Goal: Task Accomplishment & Management: Manage account settings

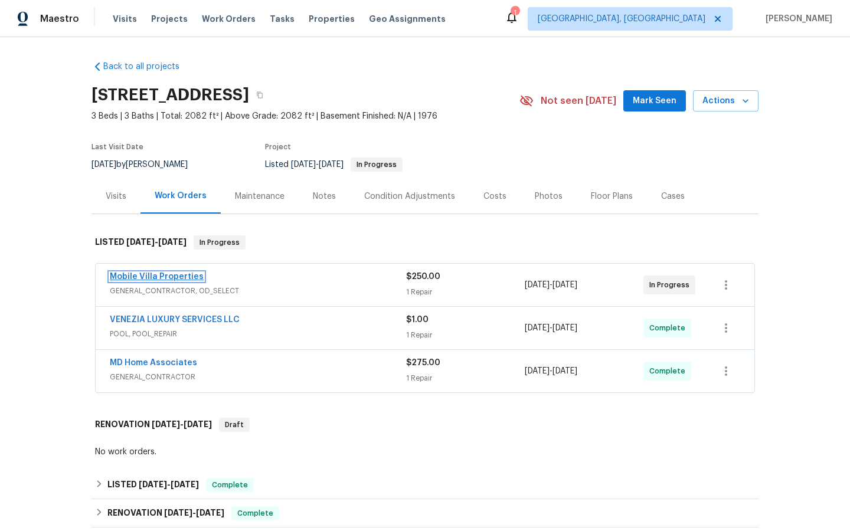
click at [165, 278] on link "Mobile Villa Properties" at bounding box center [157, 277] width 94 height 8
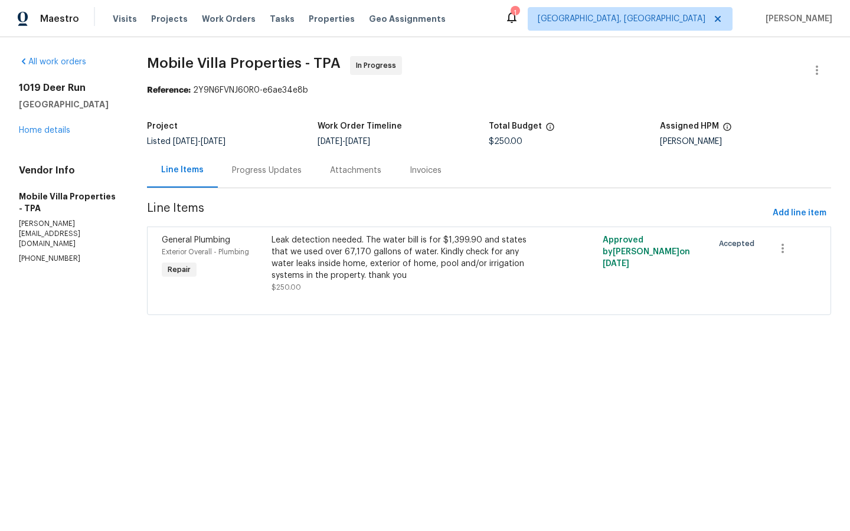
click at [285, 165] on div "Progress Updates" at bounding box center [267, 171] width 70 height 12
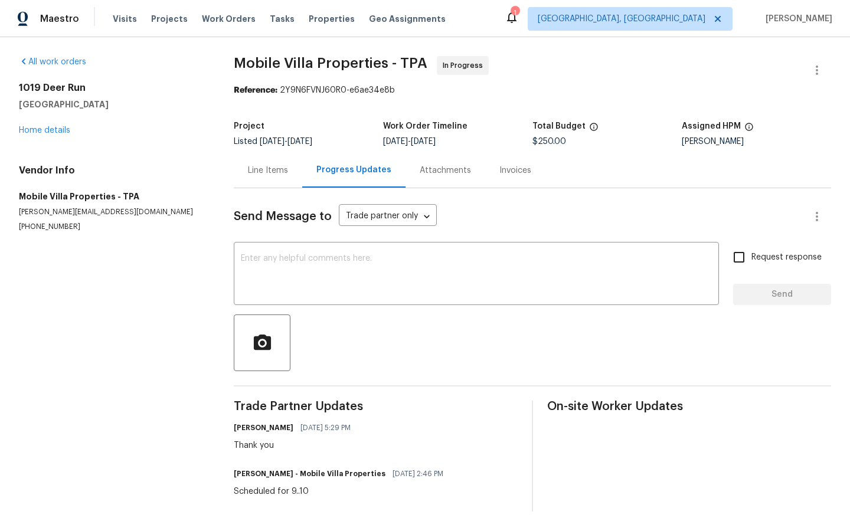
click at [265, 165] on div "Line Items" at bounding box center [268, 171] width 40 height 12
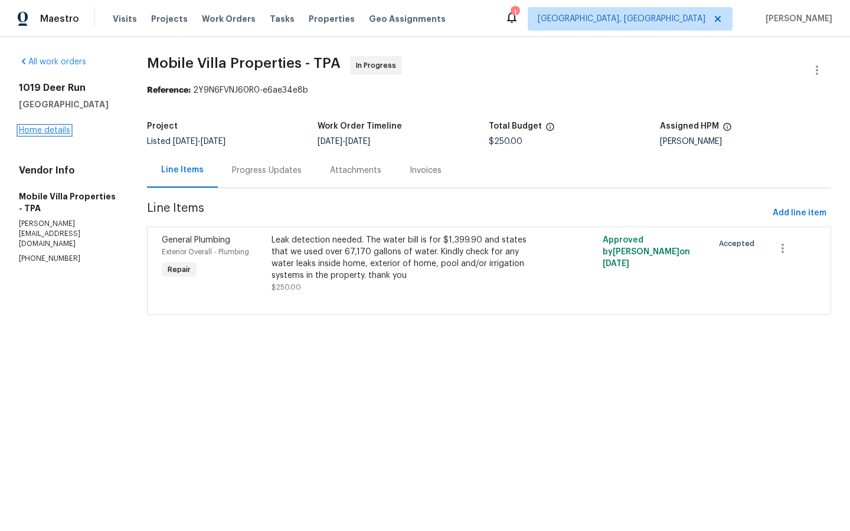
click at [48, 133] on link "Home details" at bounding box center [44, 130] width 51 height 8
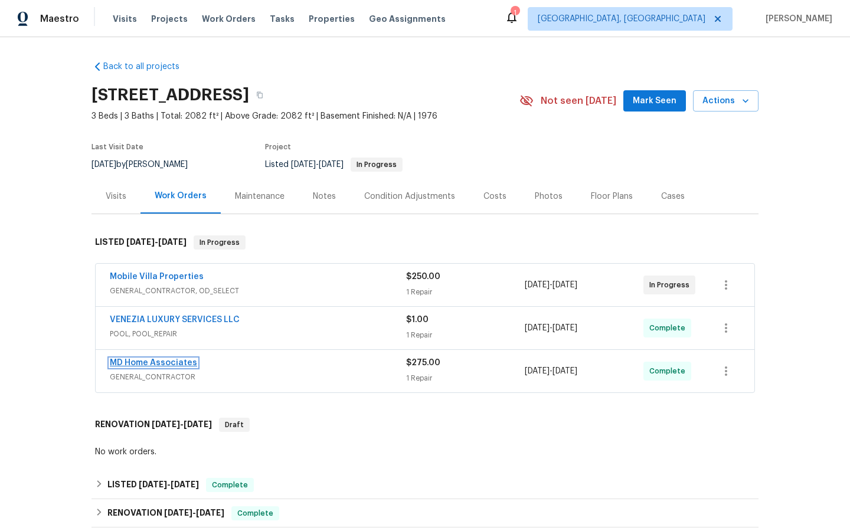
click at [159, 363] on link "MD Home Associates" at bounding box center [153, 363] width 87 height 8
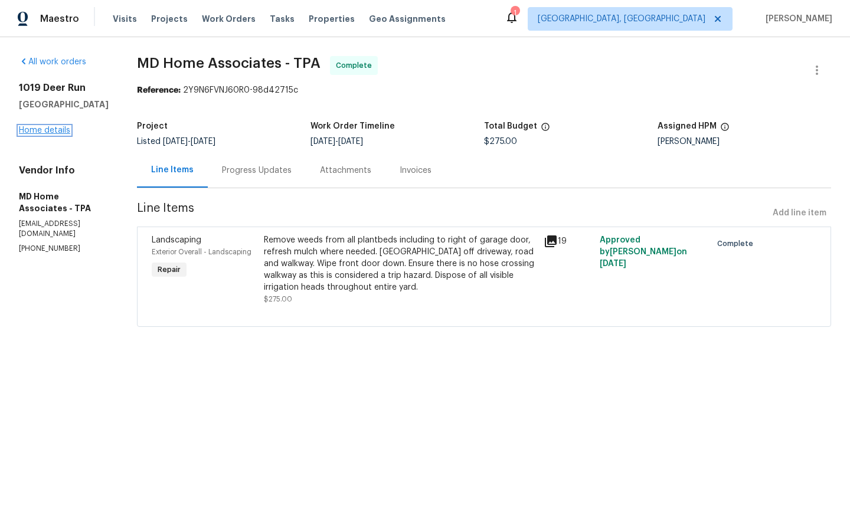
click at [41, 133] on link "Home details" at bounding box center [44, 130] width 51 height 8
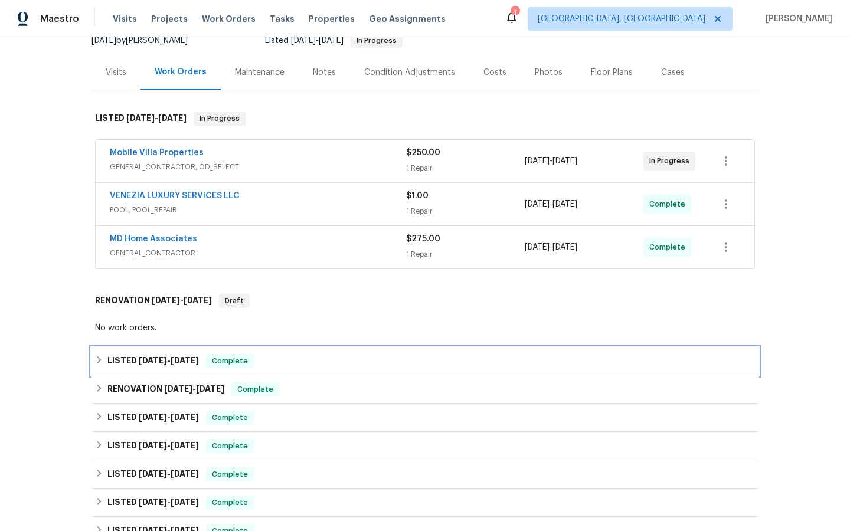
click at [179, 359] on span "[DATE]" at bounding box center [185, 360] width 28 height 8
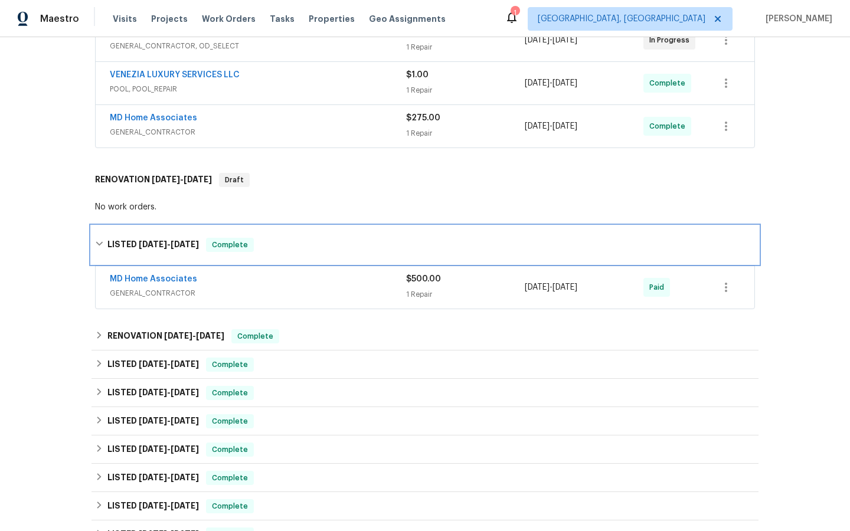
scroll to position [245, 0]
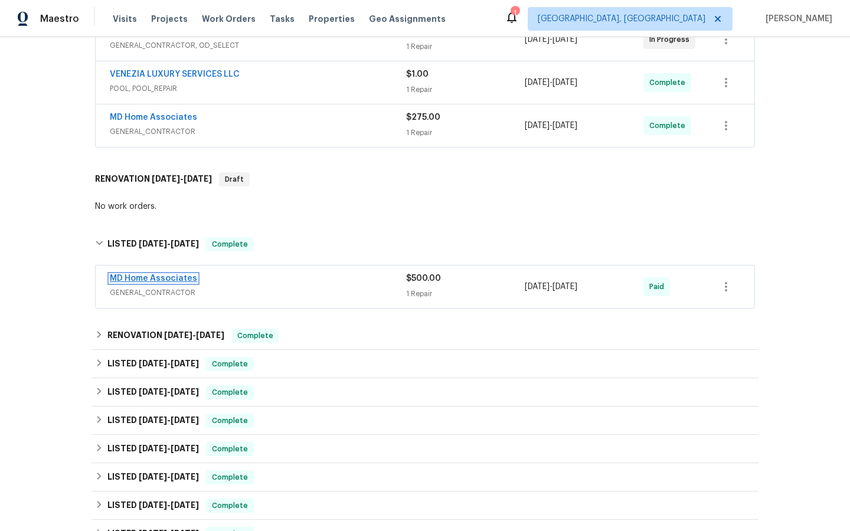
click at [163, 278] on link "MD Home Associates" at bounding box center [153, 278] width 87 height 8
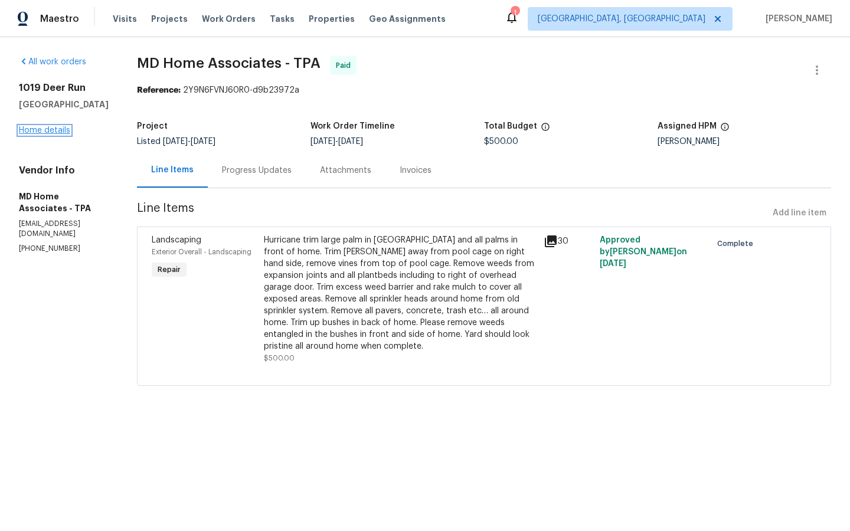
click at [52, 132] on link "Home details" at bounding box center [44, 130] width 51 height 8
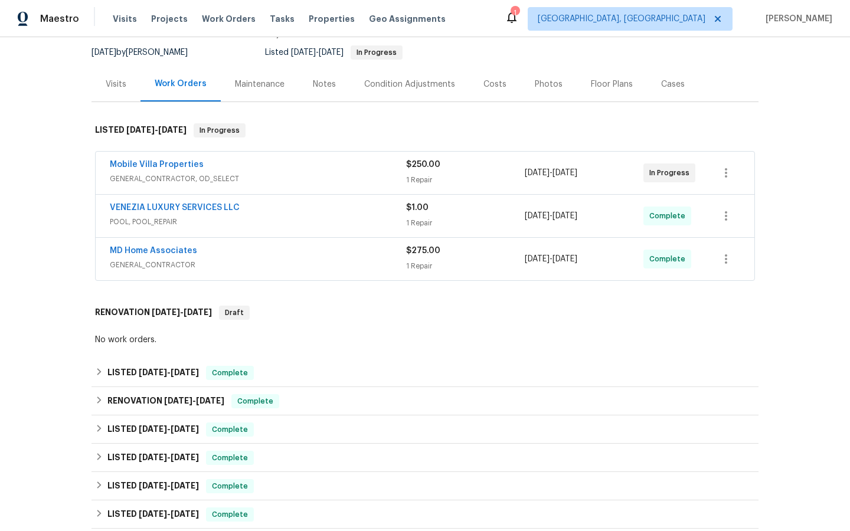
scroll to position [113, 0]
click at [251, 400] on span "Complete" at bounding box center [254, 401] width 45 height 12
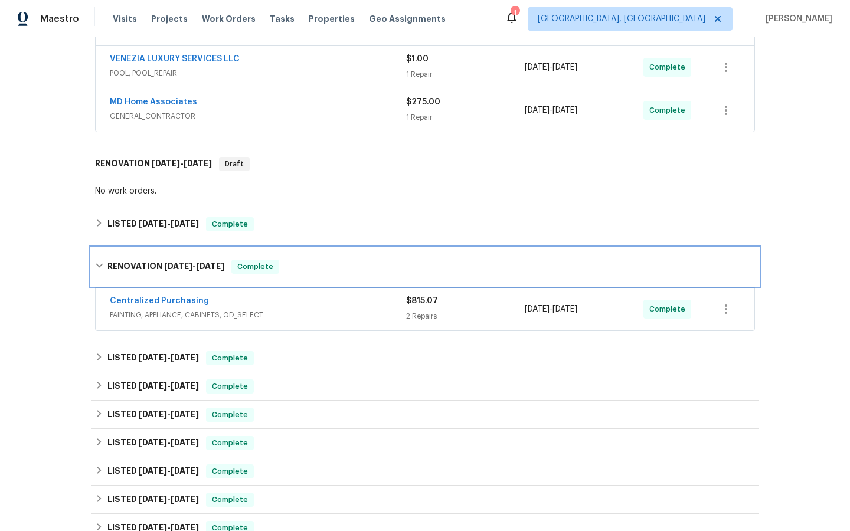
scroll to position [270, 0]
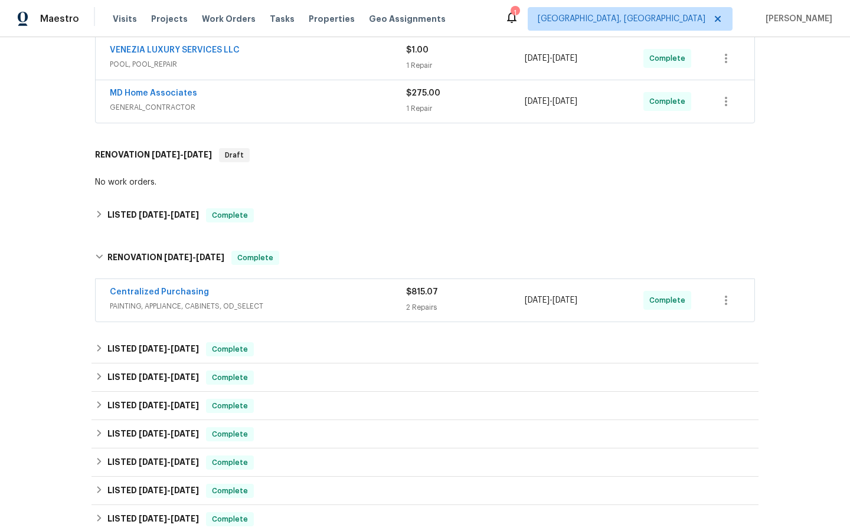
click at [170, 286] on span "Centralized Purchasing" at bounding box center [159, 292] width 99 height 12
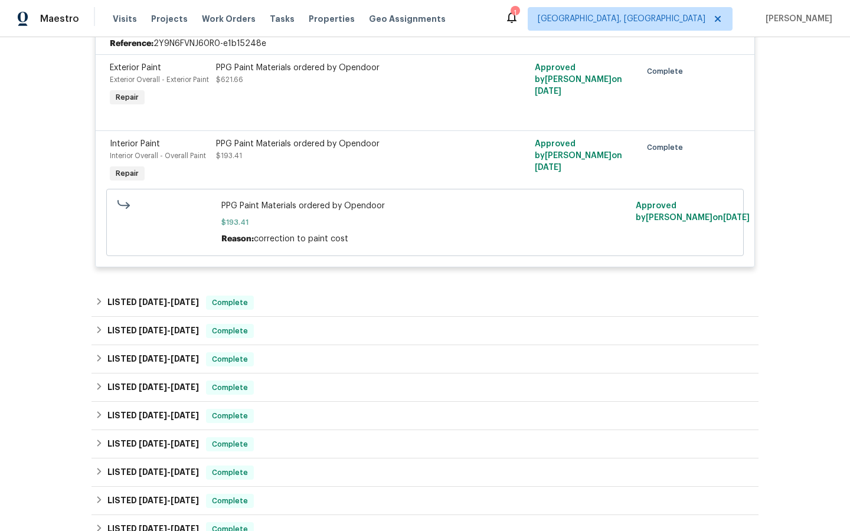
scroll to position [571, 0]
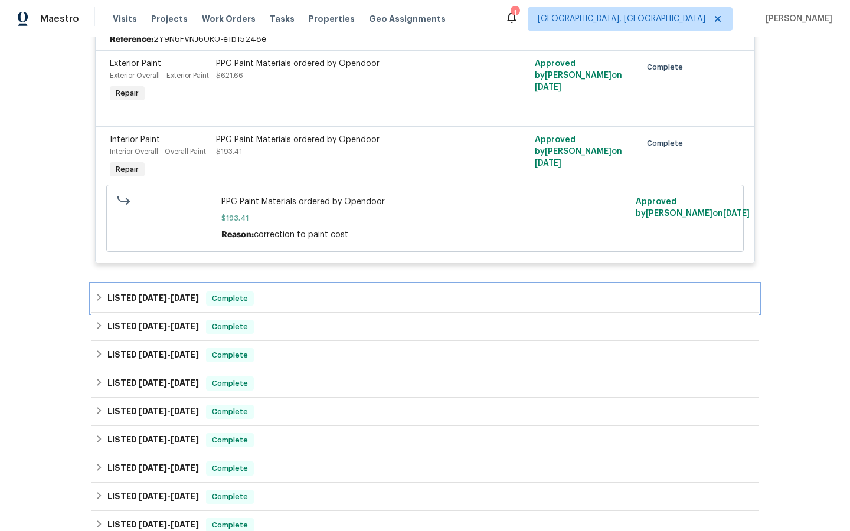
click at [230, 304] on span "Complete" at bounding box center [229, 299] width 45 height 12
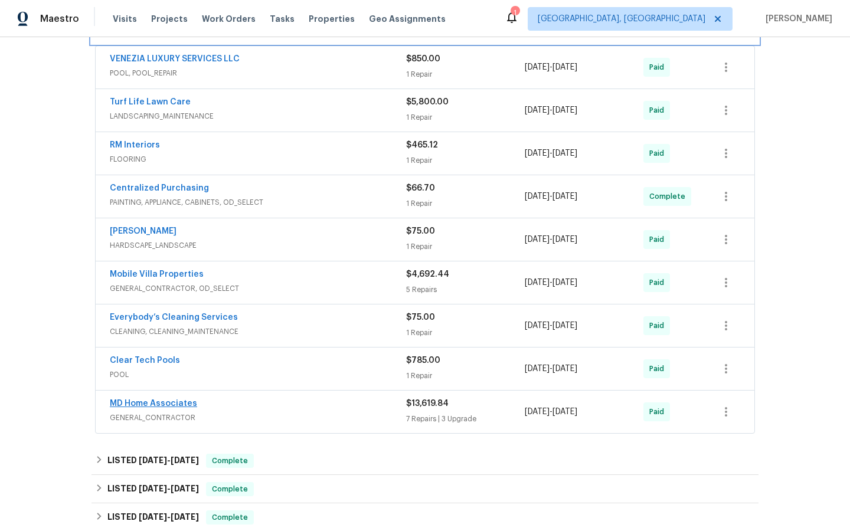
scroll to position [858, 0]
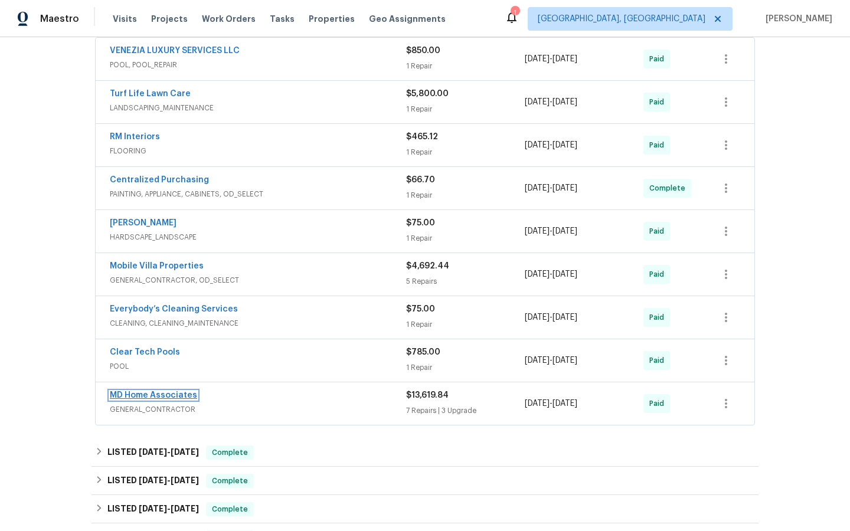
click at [168, 399] on link "MD Home Associates" at bounding box center [153, 395] width 87 height 8
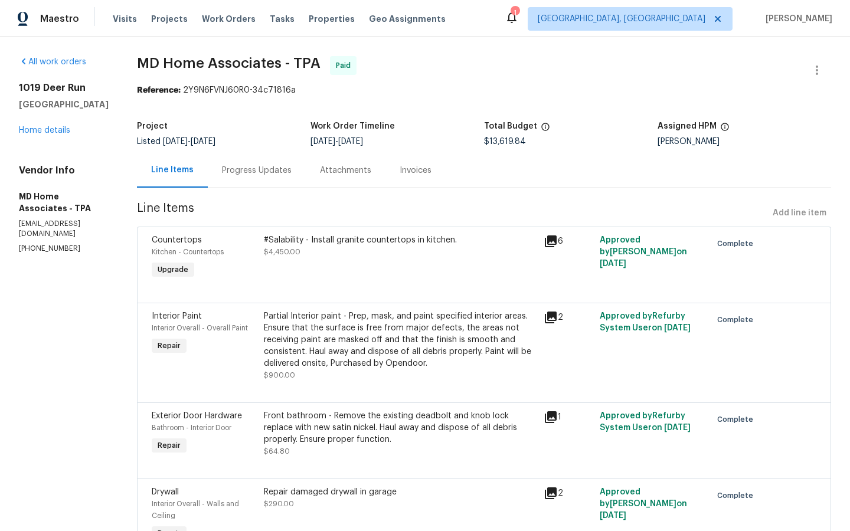
click at [39, 135] on div "[STREET_ADDRESS] Home details" at bounding box center [64, 109] width 90 height 54
click at [40, 132] on link "Home details" at bounding box center [44, 130] width 51 height 8
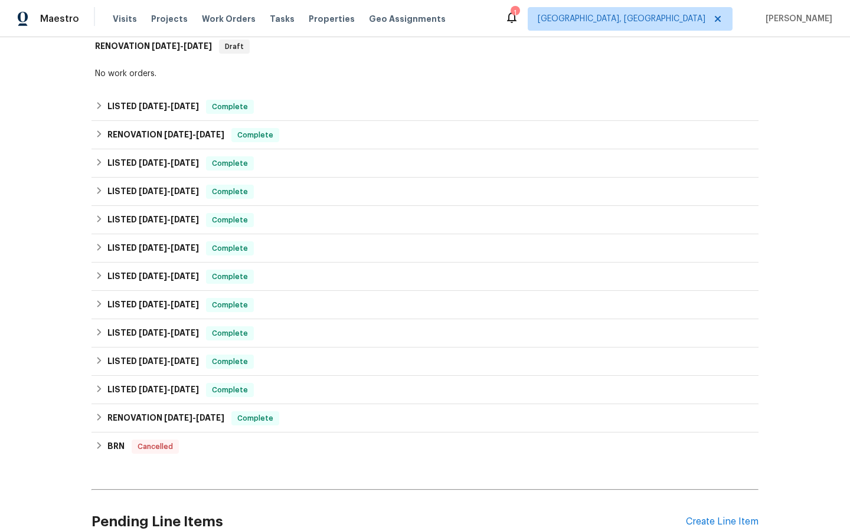
scroll to position [390, 0]
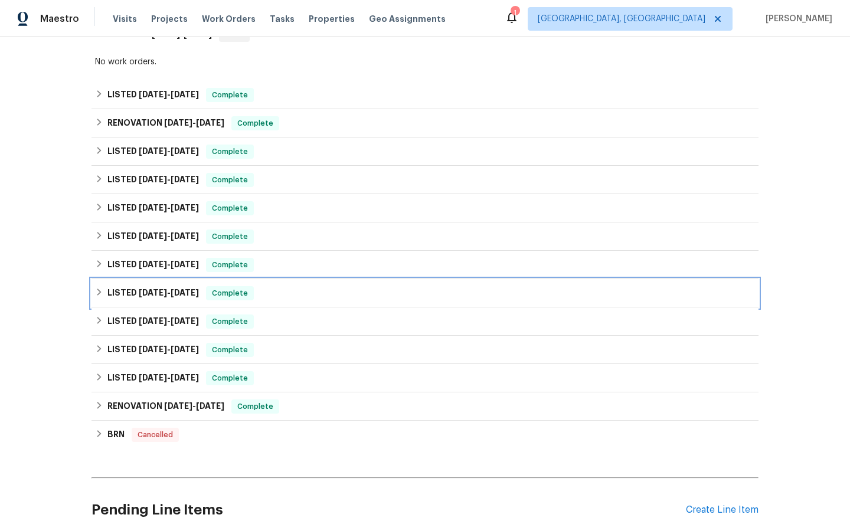
click at [231, 294] on span "Complete" at bounding box center [229, 293] width 45 height 12
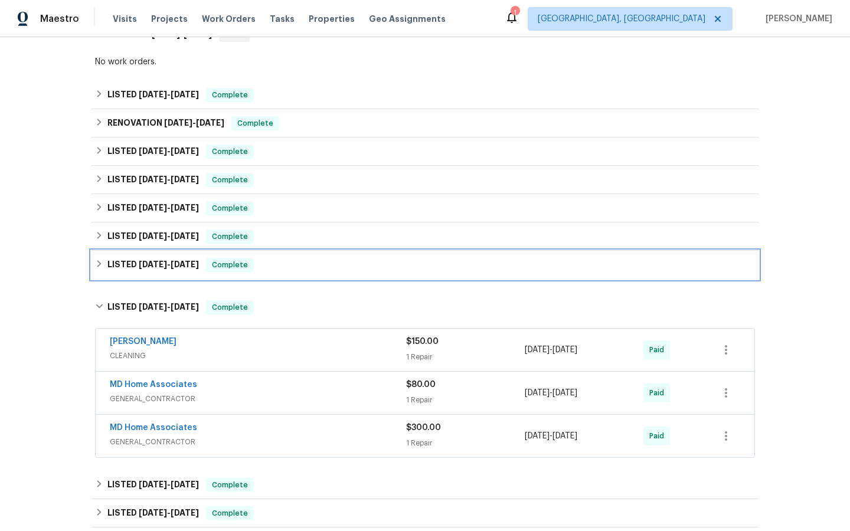
click at [167, 261] on span "[DATE]" at bounding box center [153, 264] width 28 height 8
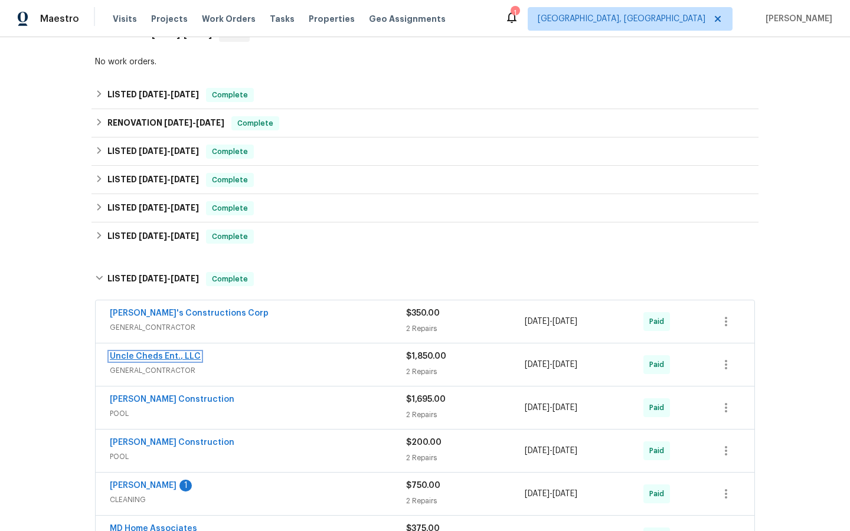
click at [164, 354] on link "Uncle Cheds Ent., LLC" at bounding box center [155, 356] width 91 height 8
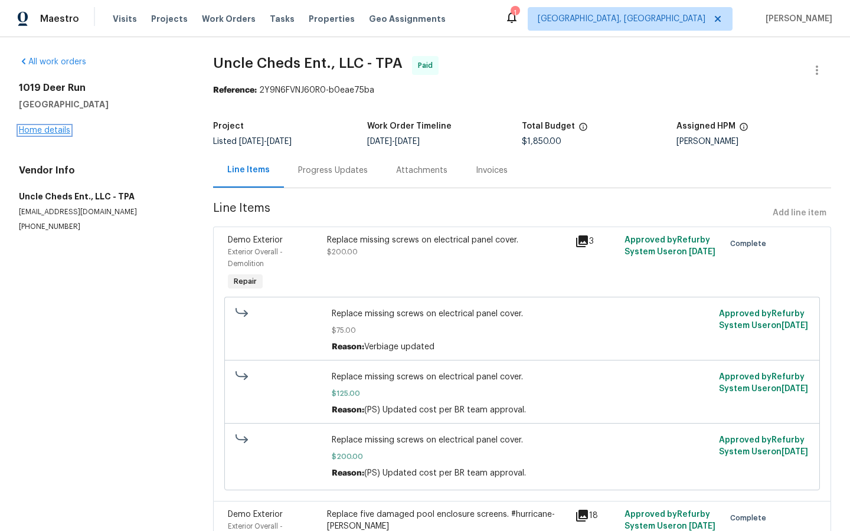
click at [32, 132] on link "Home details" at bounding box center [44, 130] width 51 height 8
